Goal: Transaction & Acquisition: Download file/media

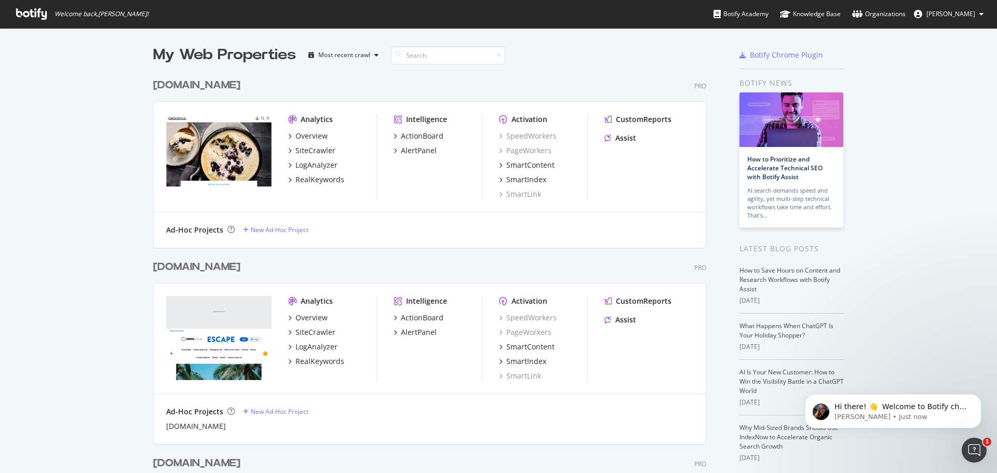
click at [944, 375] on html "Hi there! 👋 Welcome to Botify chat support! Have a question? Reply to this mess…" at bounding box center [893, 408] width 208 height 73
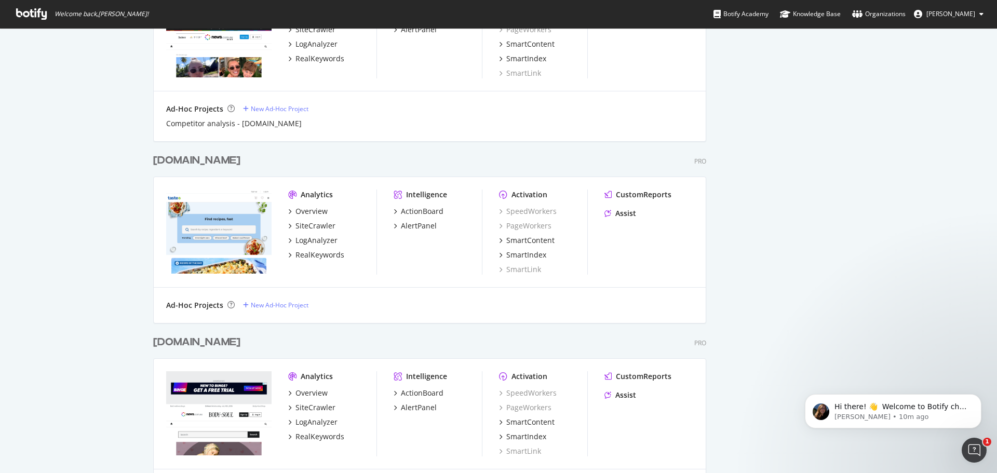
scroll to position [728, 0]
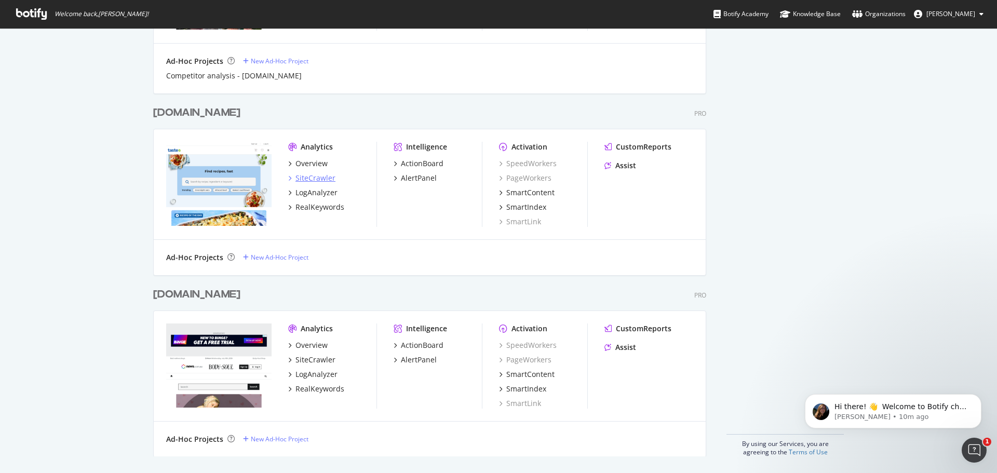
click at [324, 177] on div "SiteCrawler" at bounding box center [315, 178] width 40 height 10
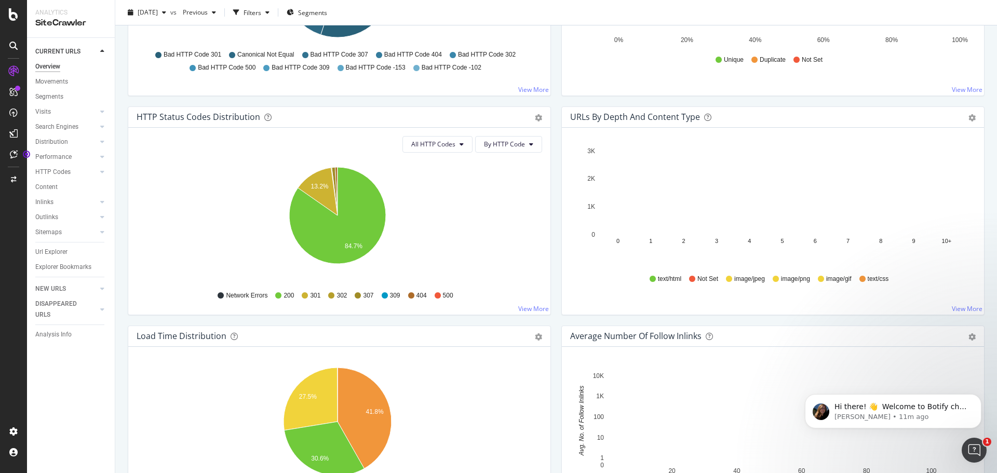
scroll to position [358, 0]
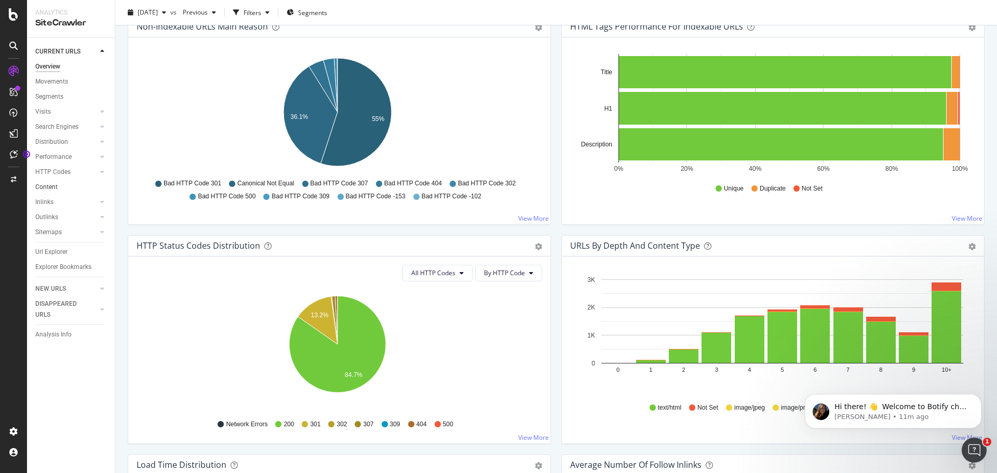
click at [68, 184] on link "Content" at bounding box center [71, 187] width 72 height 11
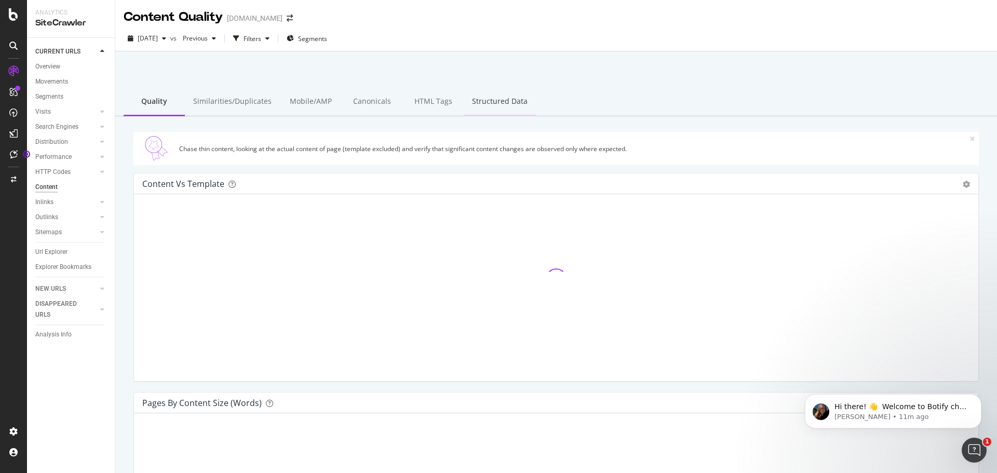
click at [495, 109] on div "Structured Data" at bounding box center [500, 102] width 72 height 29
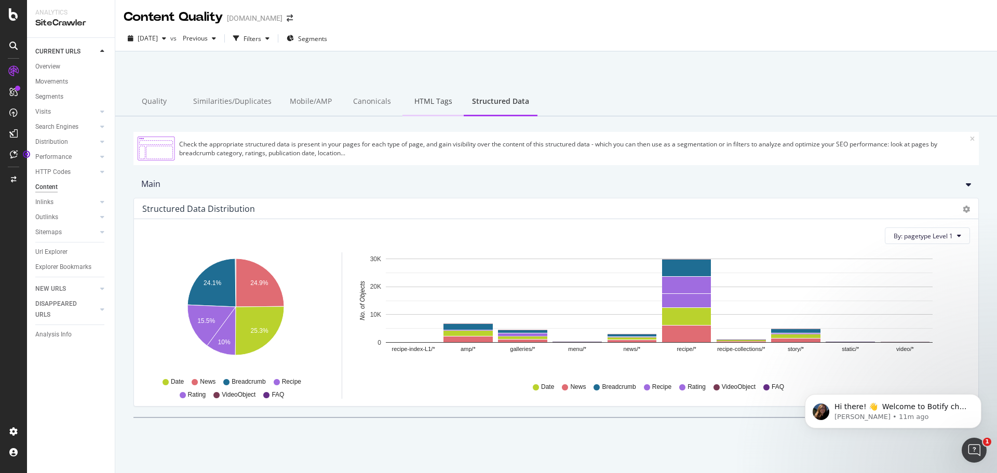
click at [447, 104] on div "HTML Tags" at bounding box center [432, 102] width 61 height 29
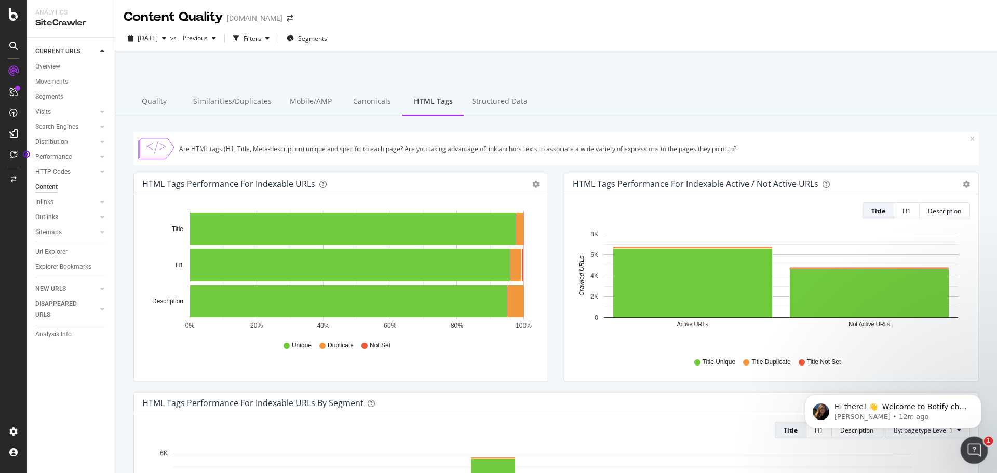
click at [974, 450] on icon "Open Intercom Messenger" at bounding box center [972, 448] width 7 height 8
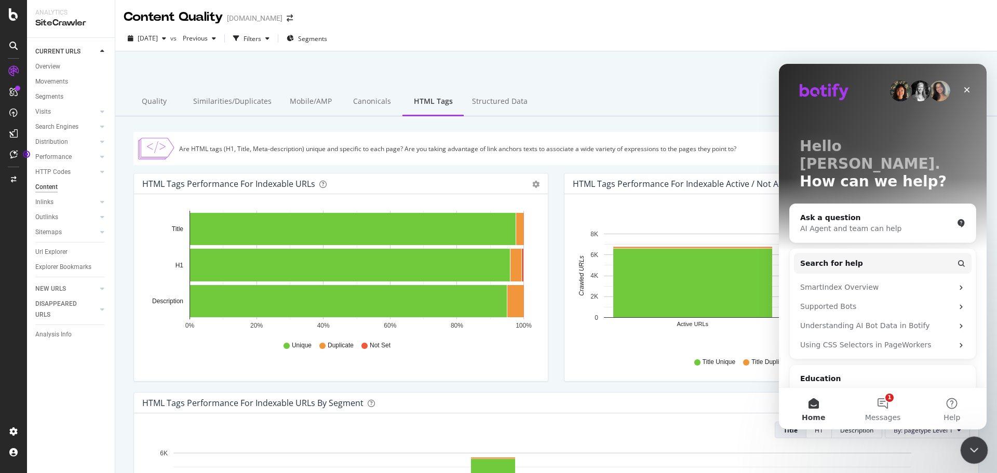
click at [974, 450] on icon "Close Intercom Messenger" at bounding box center [972, 448] width 12 height 12
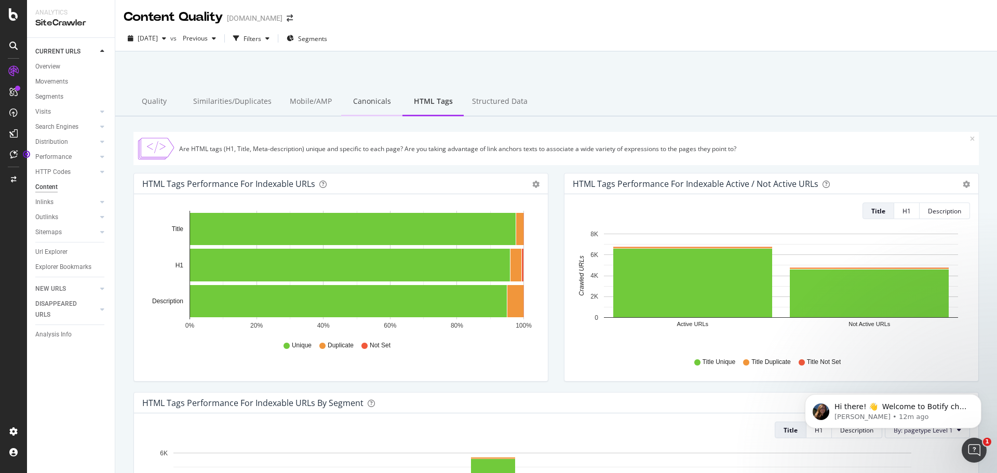
click at [343, 110] on div "Canonicals" at bounding box center [371, 102] width 61 height 29
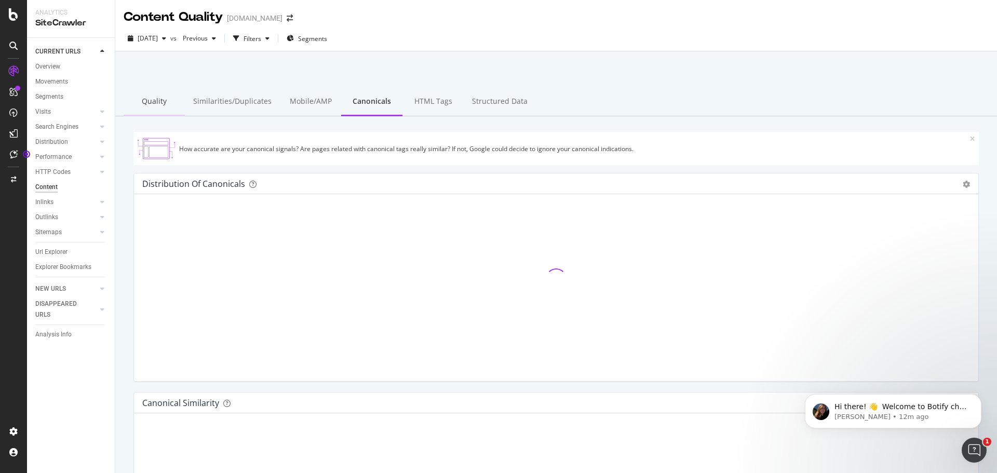
click at [171, 99] on div "Quality" at bounding box center [154, 102] width 61 height 29
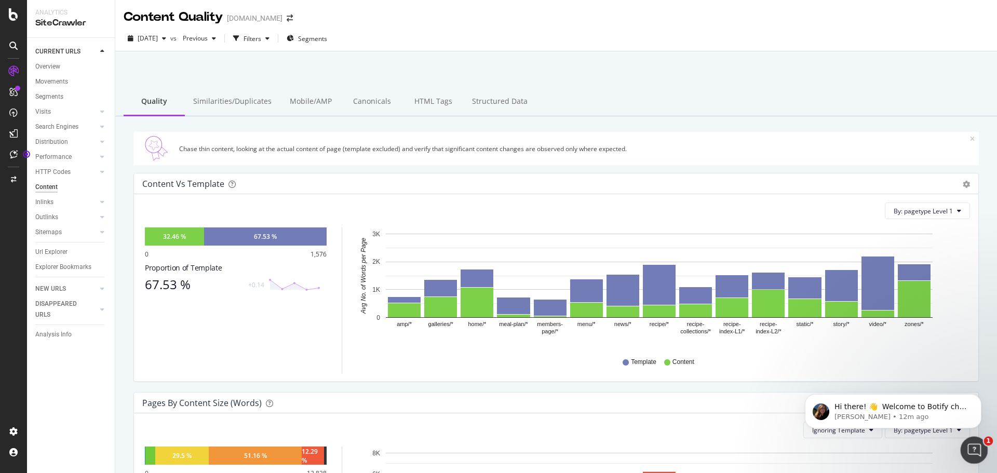
click at [970, 447] on icon "Open Intercom Messenger" at bounding box center [972, 448] width 17 height 17
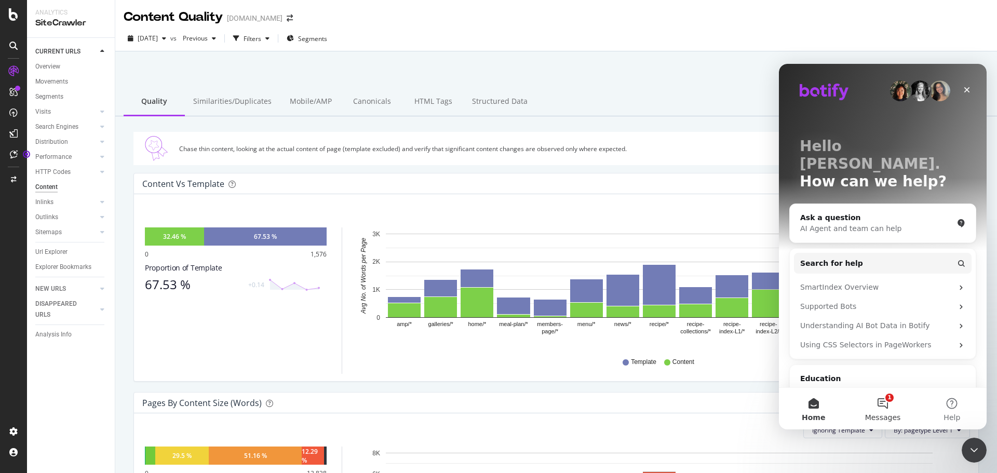
click at [878, 412] on button "1 Messages" at bounding box center [882, 409] width 69 height 42
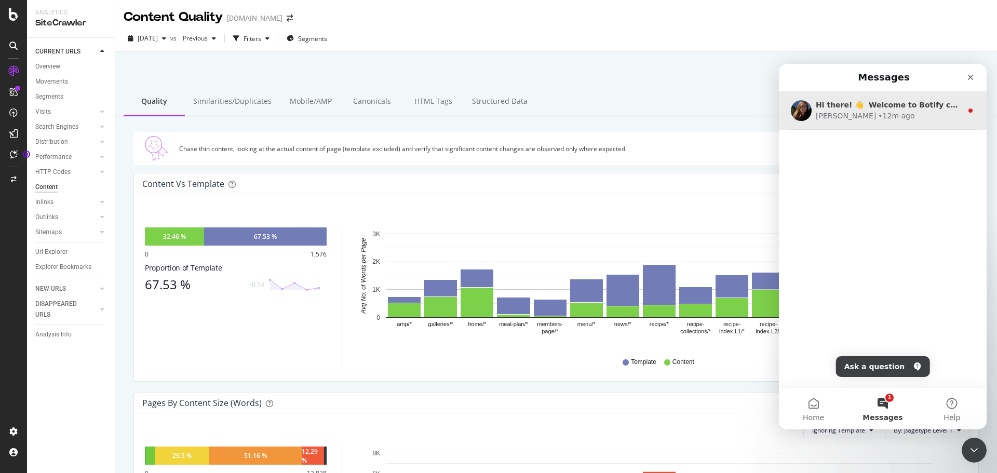
click at [873, 119] on div "[PERSON_NAME] • 12m ago" at bounding box center [889, 116] width 146 height 11
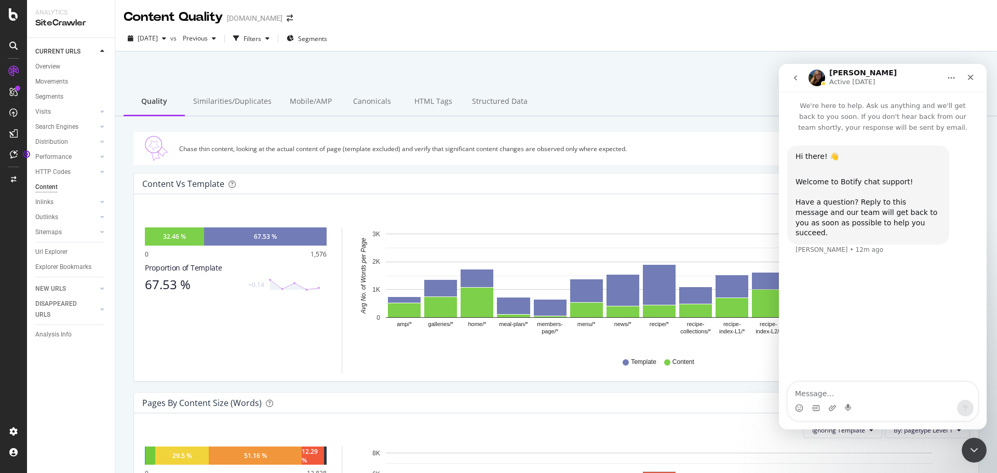
click at [794, 77] on icon "go back" at bounding box center [795, 78] width 8 height 8
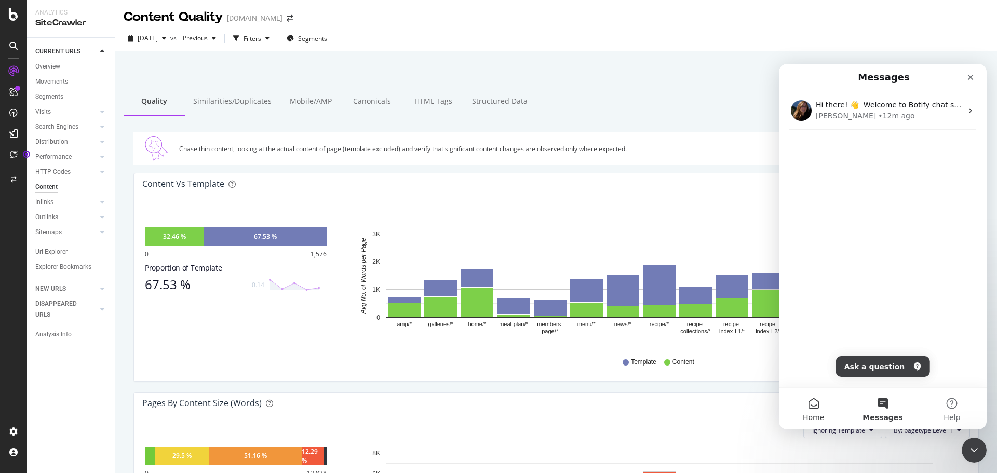
click at [808, 401] on button "Home" at bounding box center [813, 409] width 69 height 42
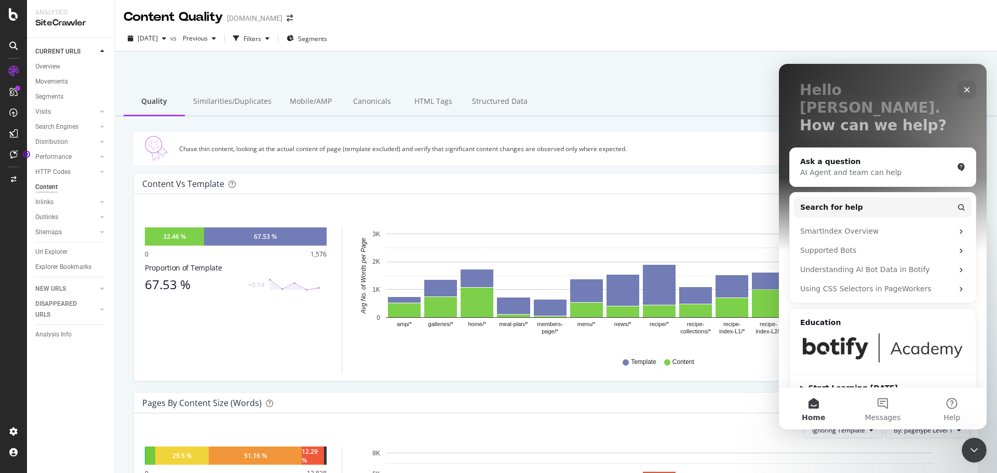
scroll to position [57, 0]
click at [826, 167] on div "AI Agent and team can help" at bounding box center [876, 172] width 153 height 11
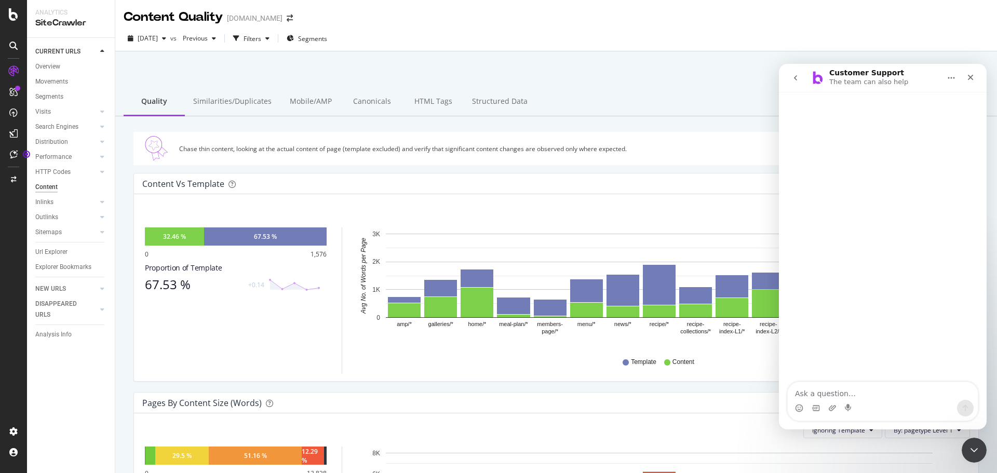
scroll to position [0, 0]
click at [797, 83] on button "go back" at bounding box center [796, 78] width 20 height 20
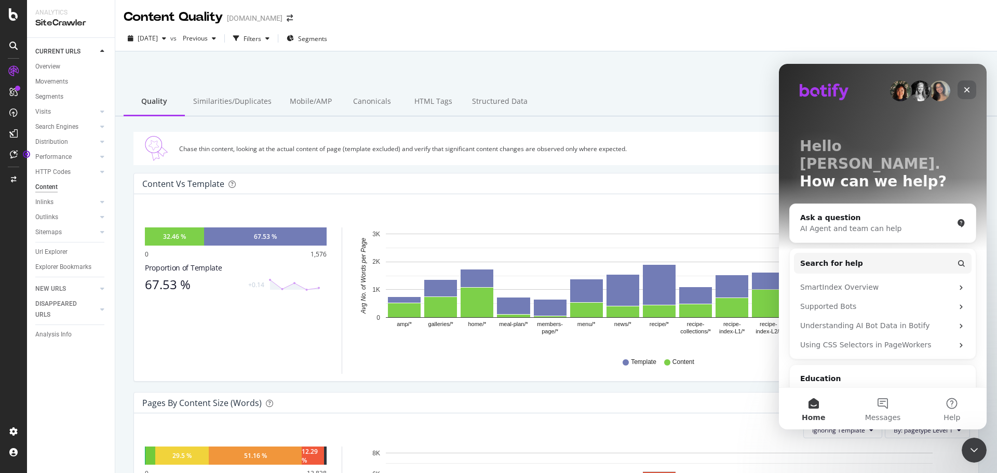
click at [968, 89] on icon "Close" at bounding box center [967, 90] width 6 height 6
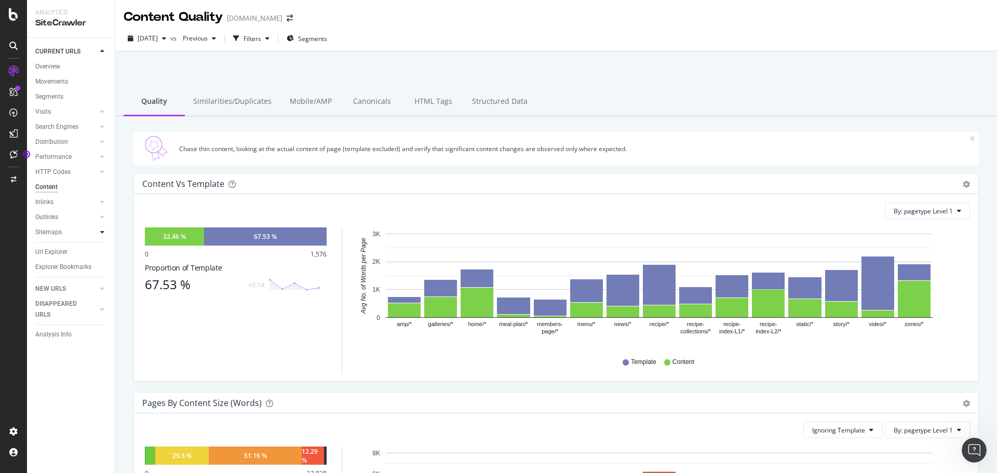
click at [101, 235] on icon at bounding box center [102, 232] width 4 height 6
click at [102, 174] on icon at bounding box center [102, 172] width 4 height 6
click at [103, 169] on icon at bounding box center [102, 172] width 4 height 6
click at [103, 160] on icon at bounding box center [102, 157] width 4 height 6
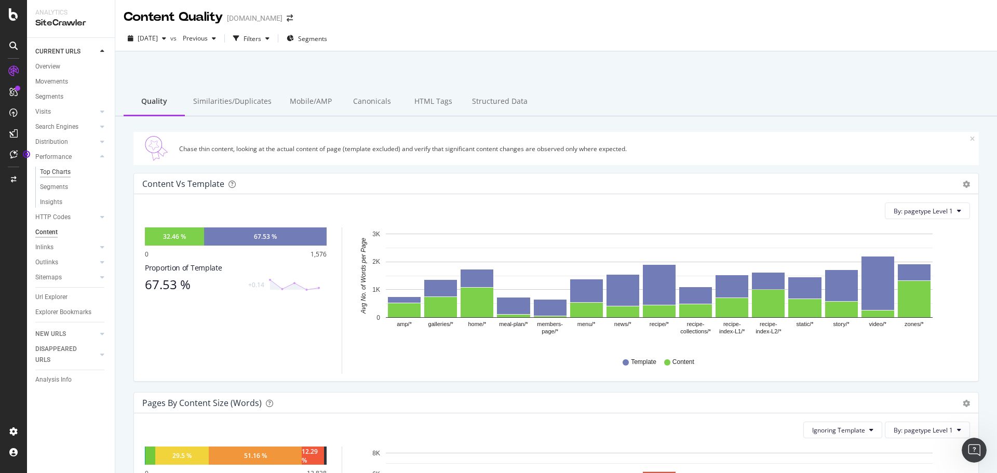
click at [60, 175] on div "Top Charts" at bounding box center [55, 172] width 31 height 11
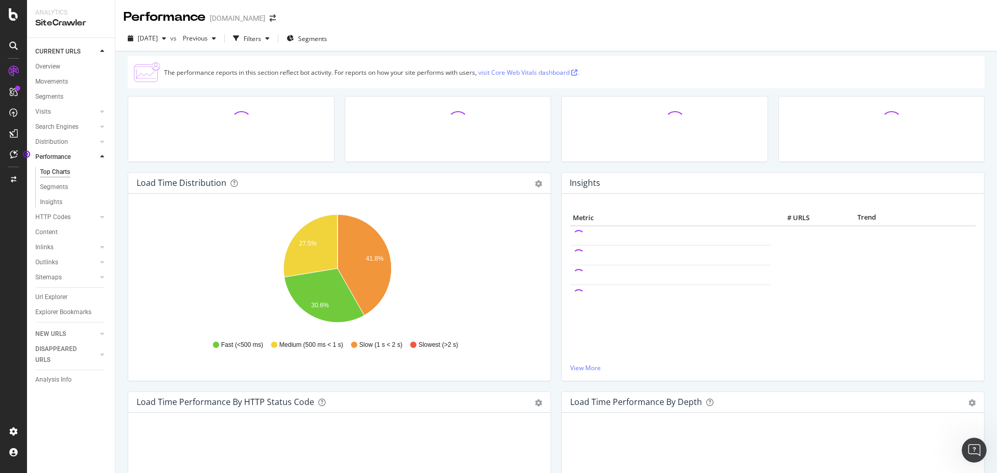
click at [100, 158] on div at bounding box center [102, 157] width 10 height 10
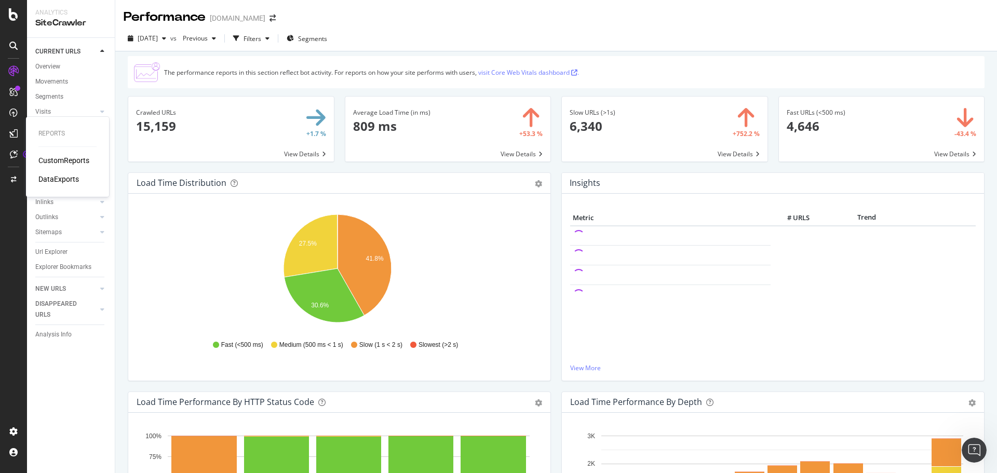
click at [63, 177] on div "DataExports" at bounding box center [58, 179] width 41 height 10
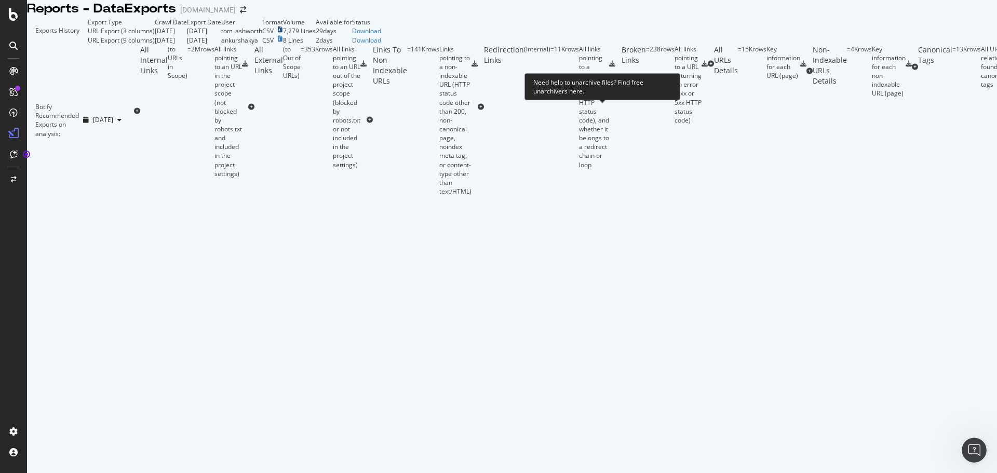
click at [282, 33] on icon at bounding box center [280, 29] width 5 height 6
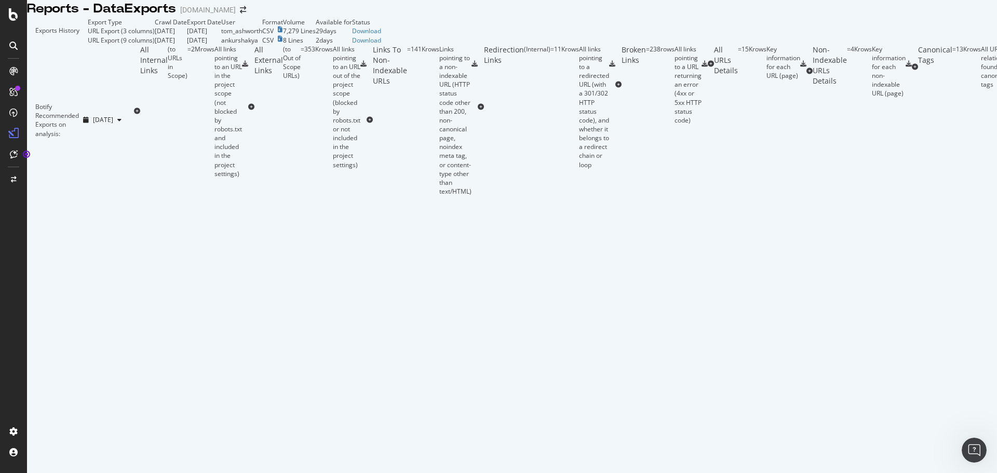
click at [381, 35] on td "Download" at bounding box center [366, 30] width 29 height 9
click at [381, 35] on div "Download" at bounding box center [366, 30] width 29 height 9
